Goal: Navigation & Orientation: Find specific page/section

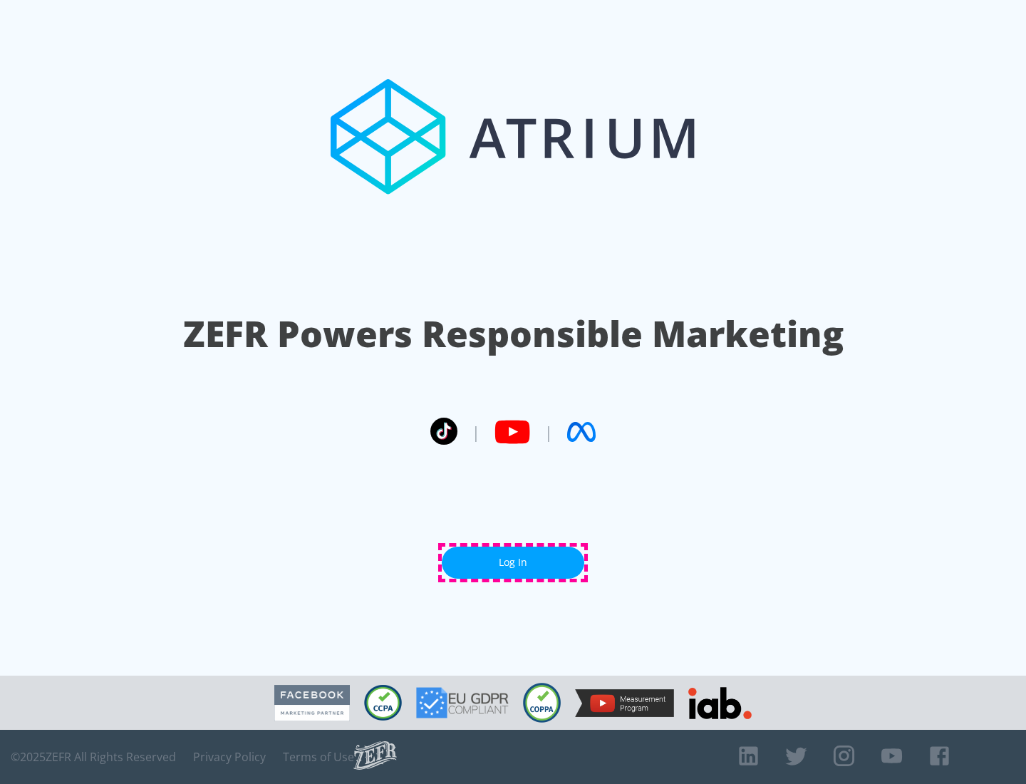
click at [513, 562] on link "Log In" at bounding box center [513, 563] width 143 height 32
